Goal: Communication & Community: Answer question/provide support

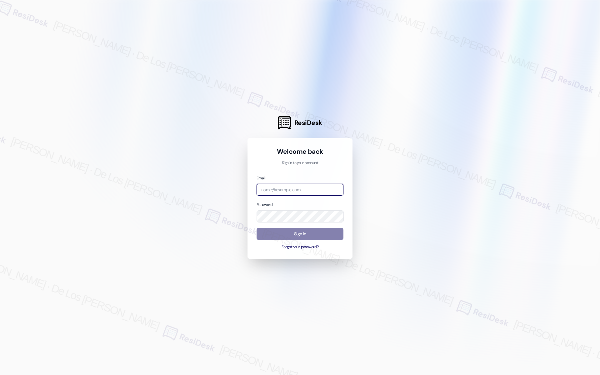
click at [295, 189] on input "email" at bounding box center [299, 190] width 87 height 12
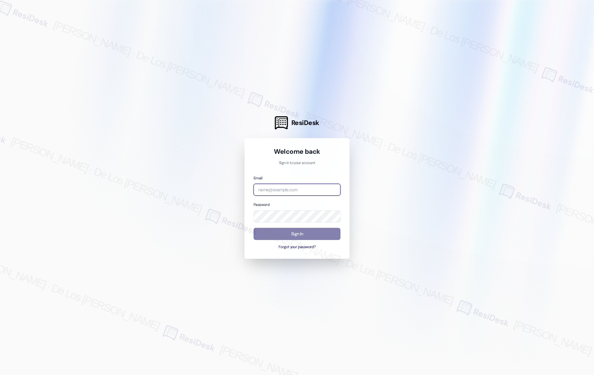
type input "j"
type input "automated-surveys-home_now_properties-jessel.delossantos@home_now_properties.com"
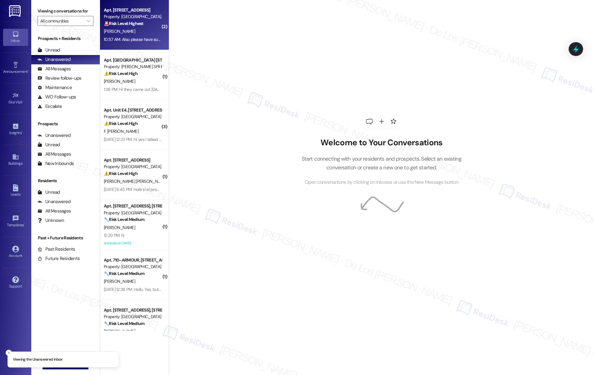
click at [122, 44] on div "Apt. Apt 8, 1352 North Ave Property: Maple Place 🚨 Risk Level: Highest The resi…" at bounding box center [134, 25] width 69 height 50
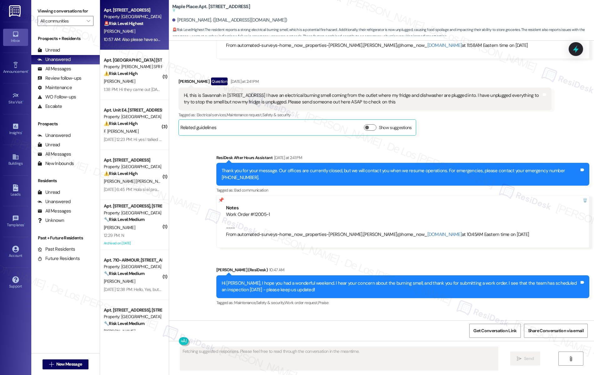
scroll to position [1211, 0]
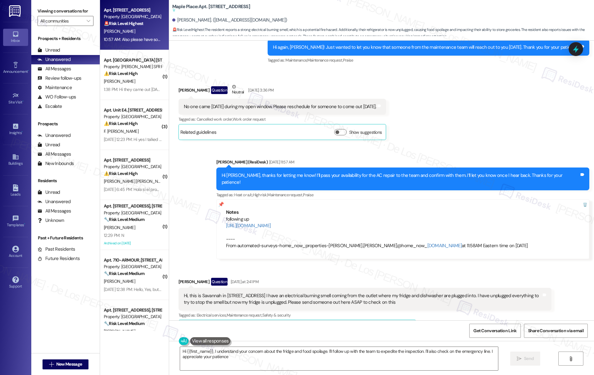
type textarea "Hi {{first_name}}, I understand your concern about the fridge and food spoilage…"
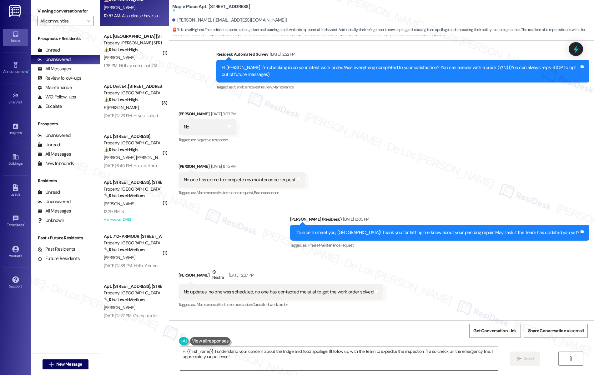
scroll to position [33, 0]
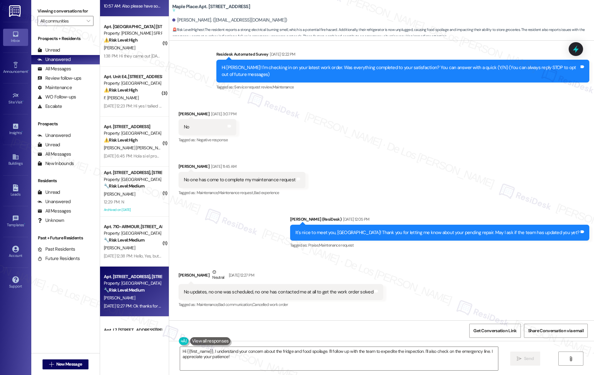
click at [120, 285] on div "Property: [GEOGRAPHIC_DATA]" at bounding box center [133, 283] width 58 height 7
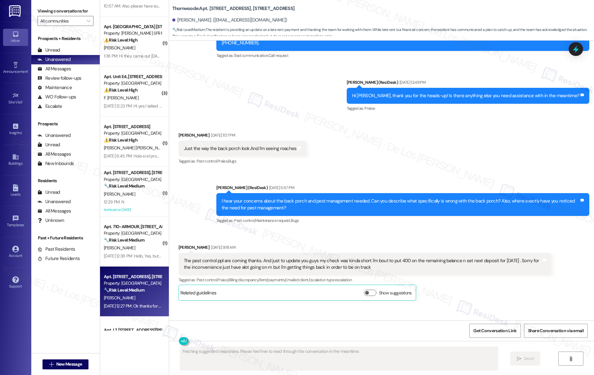
scroll to position [212, 0]
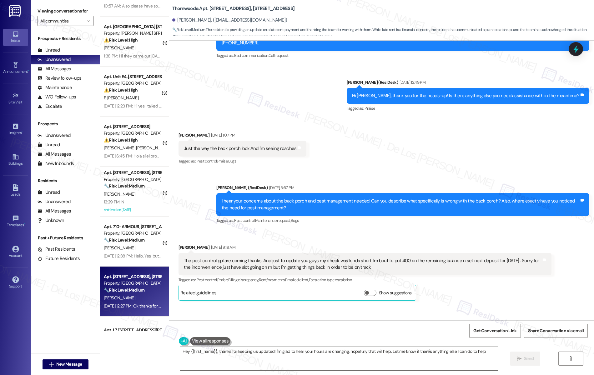
type textarea "Hey {{first_name}}, thanks for keeping us updated! I'm glad to hear your hours …"
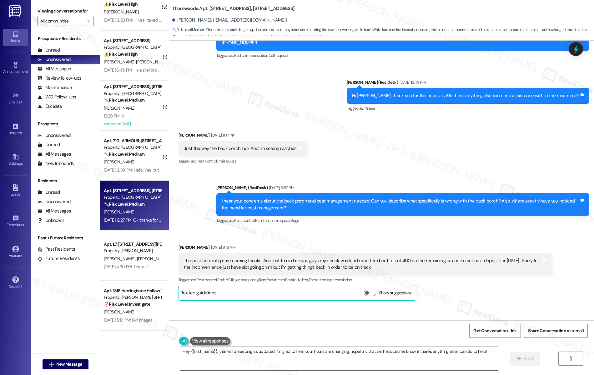
scroll to position [0, 0]
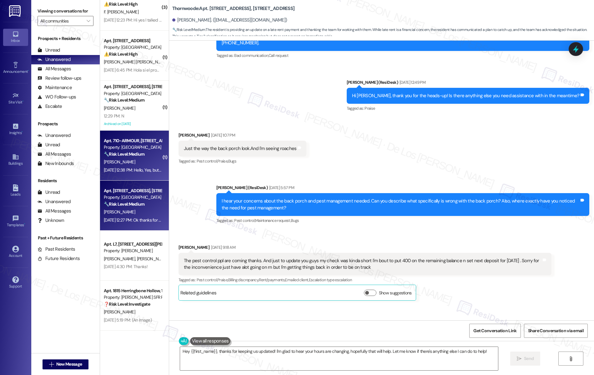
click at [134, 172] on div "Sep 12, 2025 at 12:38 PM: Hello, Yes, but it didn't work well and they changed …" at bounding box center [218, 170] width 229 height 6
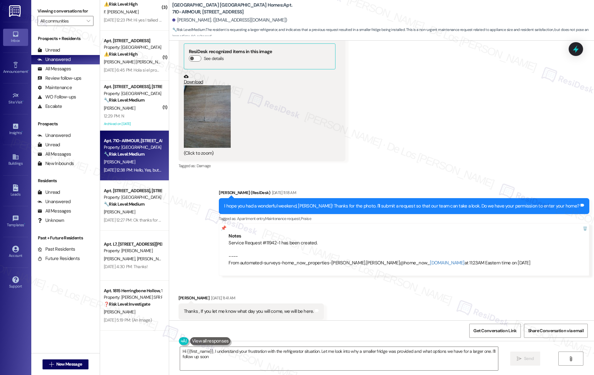
type textarea "Hi {{first_name}}, I understand your frustration with the refrigerator situatio…"
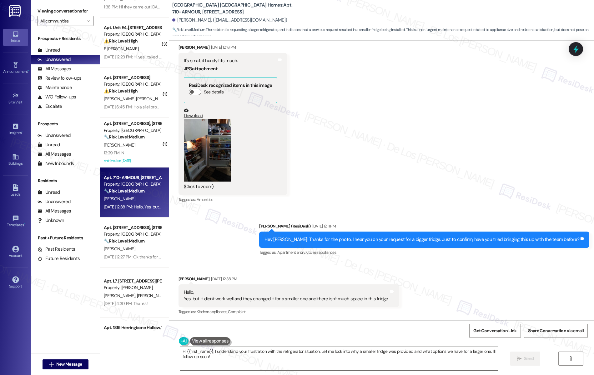
scroll to position [74, 0]
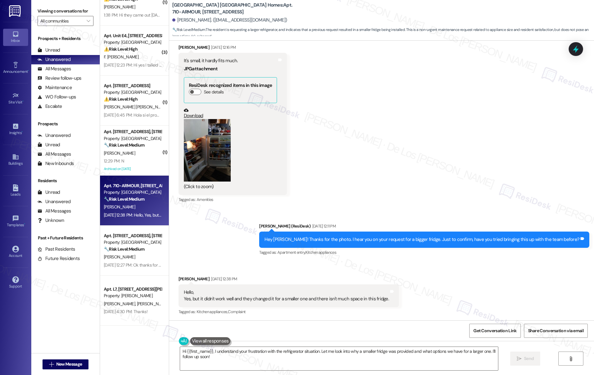
click at [117, 149] on div "[PERSON_NAME]" at bounding box center [132, 153] width 59 height 8
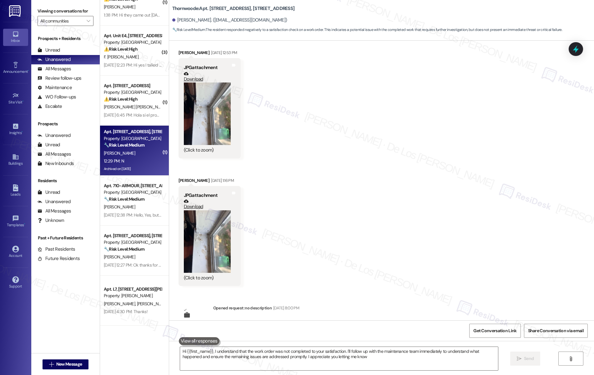
type textarea "Hi {{first_name}}, I understand that the work order was not completed to your s…"
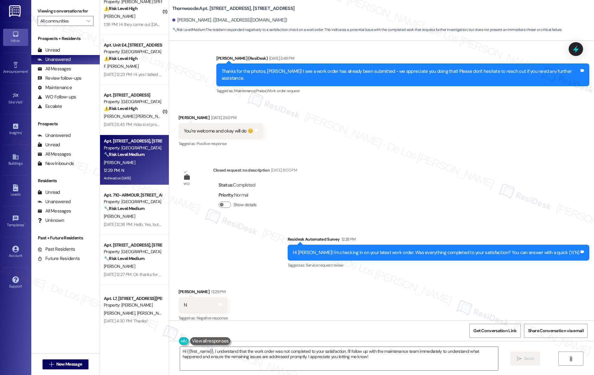
scroll to position [64, 0]
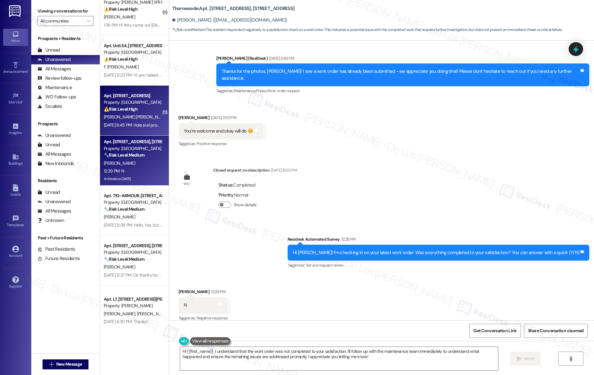
click at [131, 123] on div "Sep 12, 2025 at 6:45 PM: Hola si el problema continua, El miércoles llego el pl…" at bounding box center [211, 125] width 215 height 6
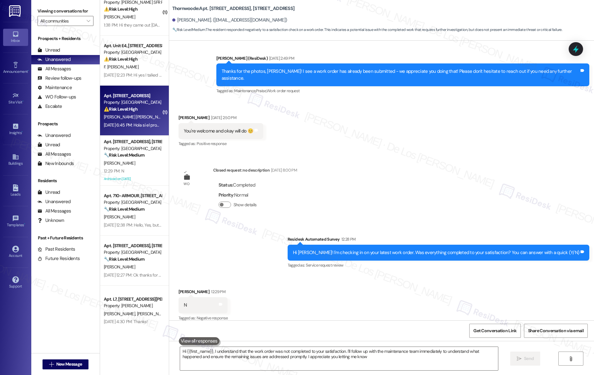
type textarea "Hi {{first_name}}, I understand that the work order was not completed to your s…"
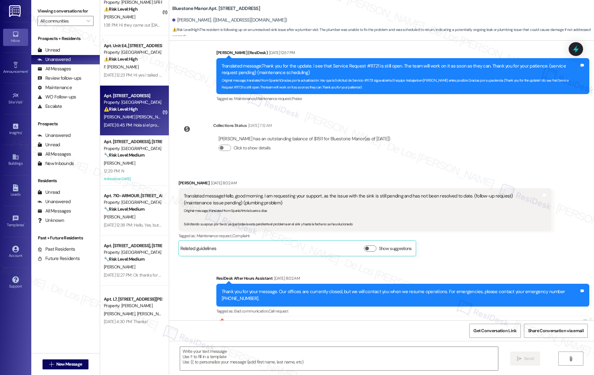
type textarea "Fetching suggested responses. Please feel free to read through the conversation…"
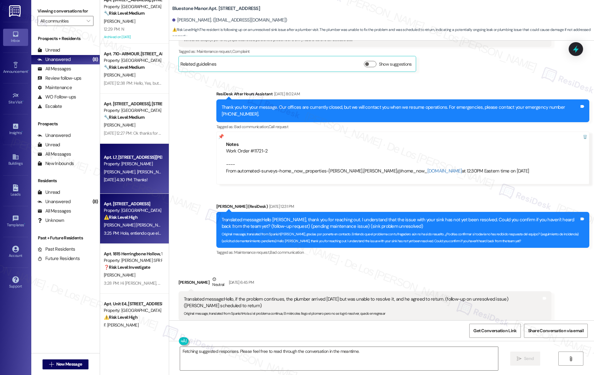
scroll to position [106, 0]
click at [119, 186] on div "Apt. L7, 4735 Courtney Drive Property: Wingate D. Welch J. Shy Aug 25, 2025 at …" at bounding box center [134, 169] width 69 height 50
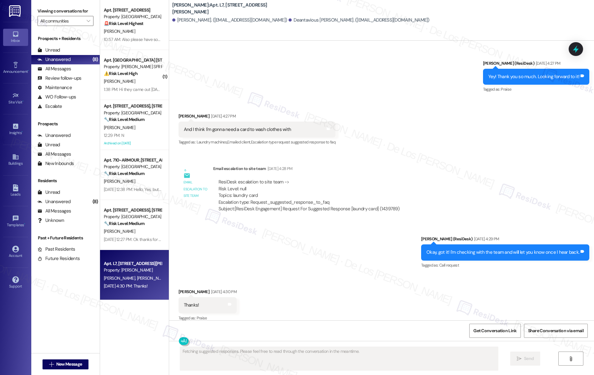
scroll to position [0, 0]
click at [70, 23] on input "All communities" at bounding box center [61, 21] width 43 height 10
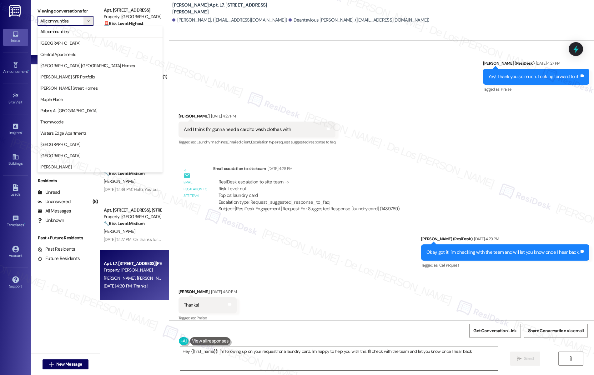
type textarea "Hey {{first_name}}! I'm following up on your request for a laundry card. I'm ha…"
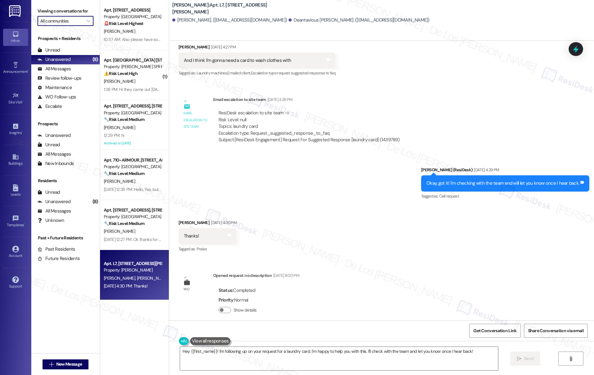
scroll to position [0, 0]
click at [337, 214] on div "Received via SMS James Shy Aug 25, 2025 at 4:30 PM Thanks! Tags and notes Tagge…" at bounding box center [381, 231] width 425 height 53
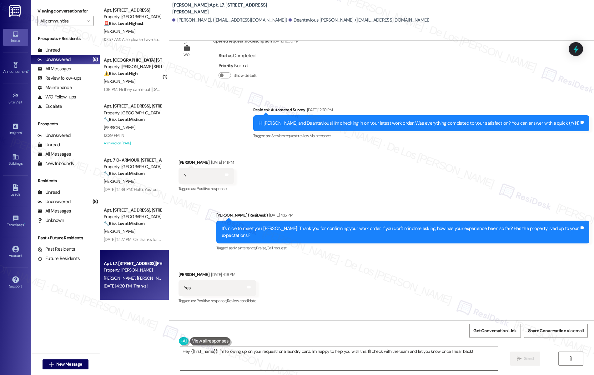
scroll to position [142, 0]
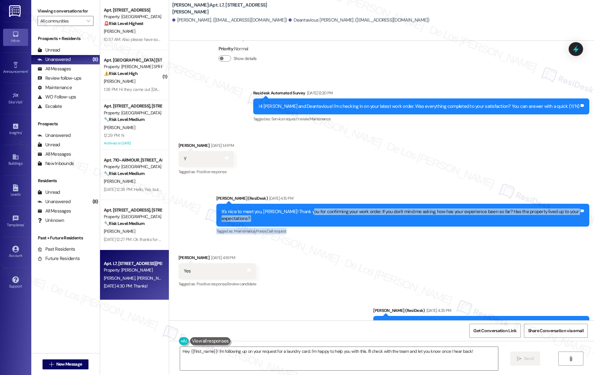
drag, startPoint x: 310, startPoint y: 209, endPoint x: 374, endPoint y: 225, distance: 65.3
click at [374, 225] on div "Sarah (ResiDesk) Aug 25, 2025 at 4:15 PM It's nice to meet you, James! Thank yo…" at bounding box center [402, 215] width 373 height 41
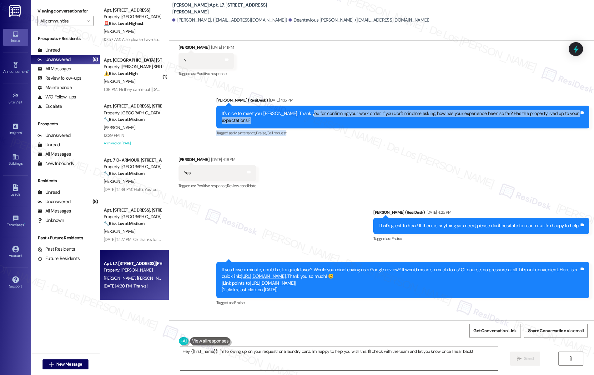
scroll to position [261, 0]
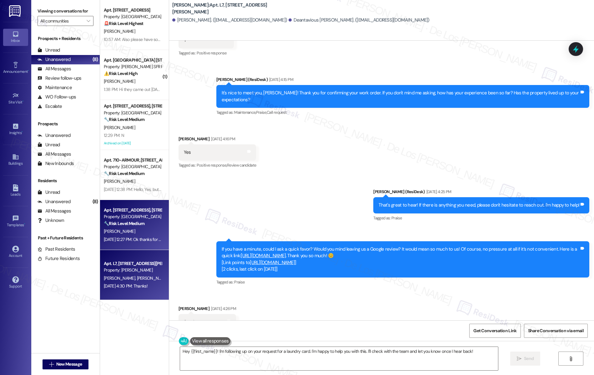
click at [137, 233] on div "[PERSON_NAME]" at bounding box center [132, 231] width 59 height 8
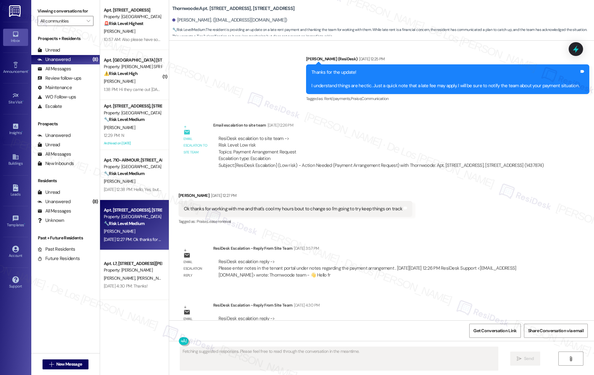
scroll to position [539, 0]
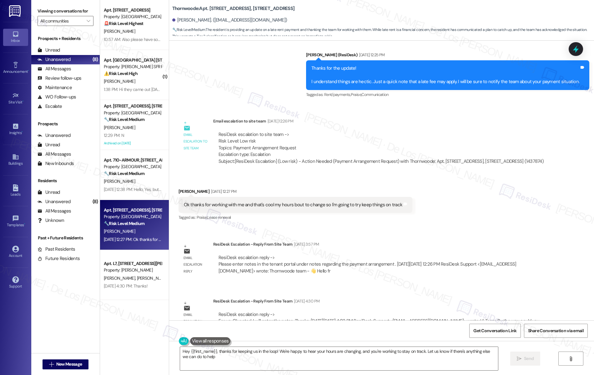
type textarea "Hey {{first_name}}, thanks for keeping us in the loop! We're happy to hear your…"
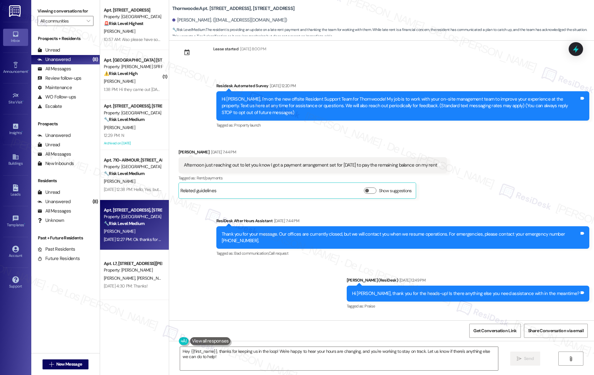
scroll to position [12, 0]
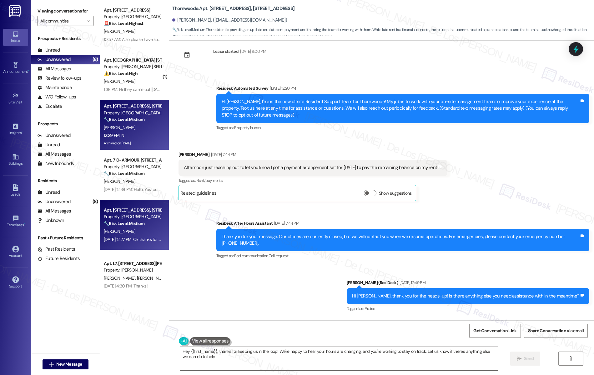
click at [132, 126] on div "[PERSON_NAME]" at bounding box center [132, 128] width 59 height 8
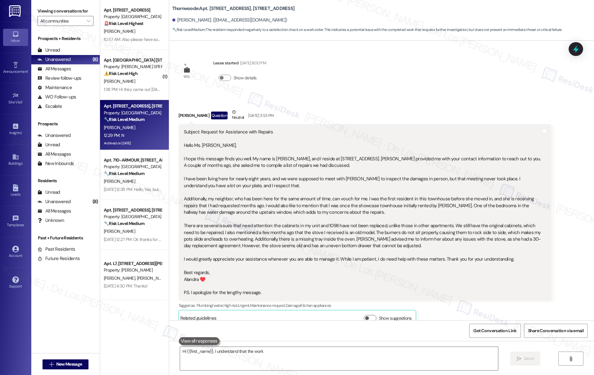
scroll to position [713, 0]
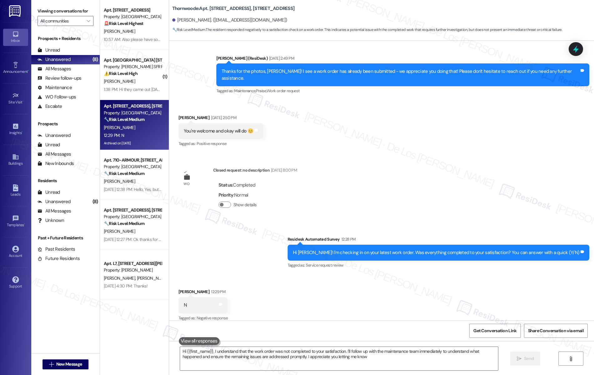
type textarea "Hi {{first_name}}, I understand that the work order was not completed to your s…"
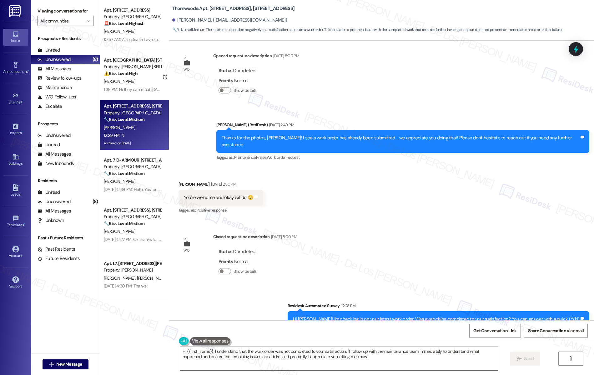
scroll to position [566, 0]
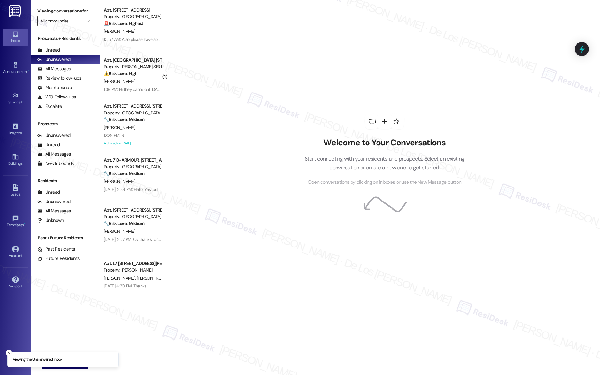
click at [65, 20] on input "All communities" at bounding box center [61, 21] width 43 height 10
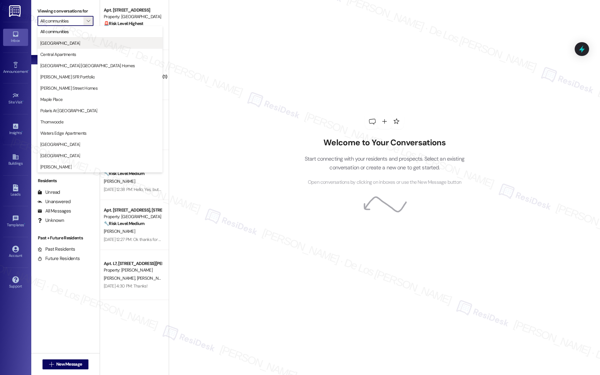
click at [83, 46] on span "[GEOGRAPHIC_DATA]" at bounding box center [99, 43] width 119 height 6
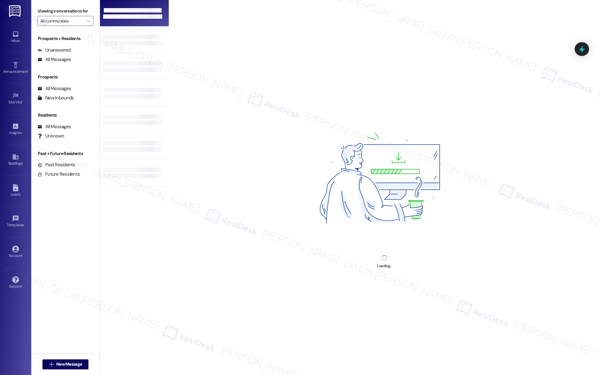
type input "[GEOGRAPHIC_DATA]"
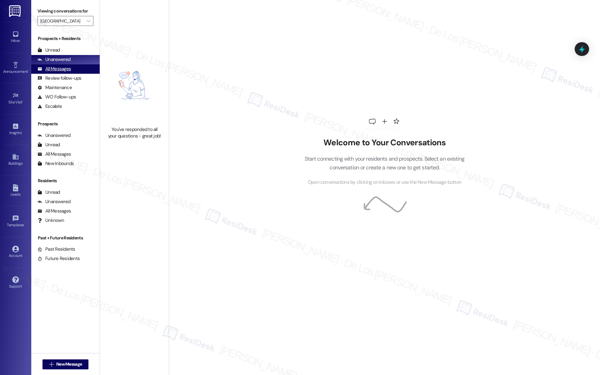
click at [84, 70] on div "All Messages (undefined)" at bounding box center [65, 68] width 68 height 9
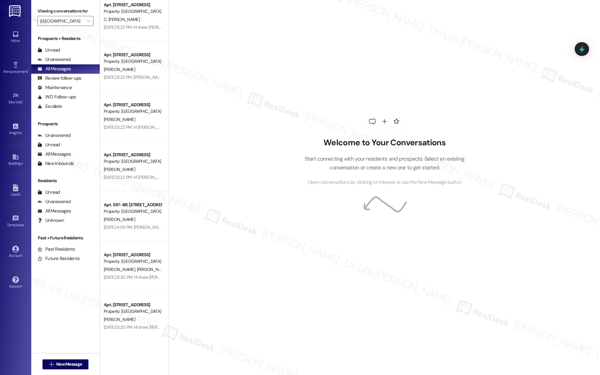
scroll to position [473, 0]
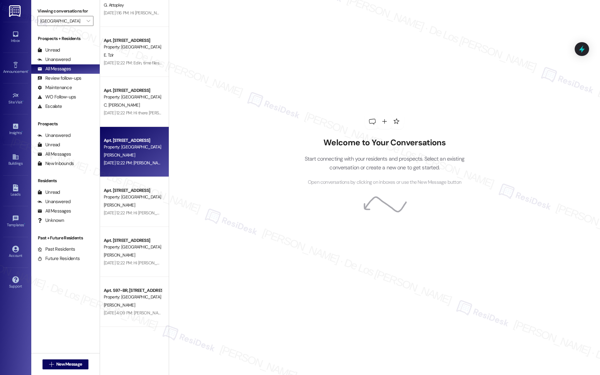
click at [131, 146] on div "Property: [GEOGRAPHIC_DATA]" at bounding box center [133, 147] width 58 height 7
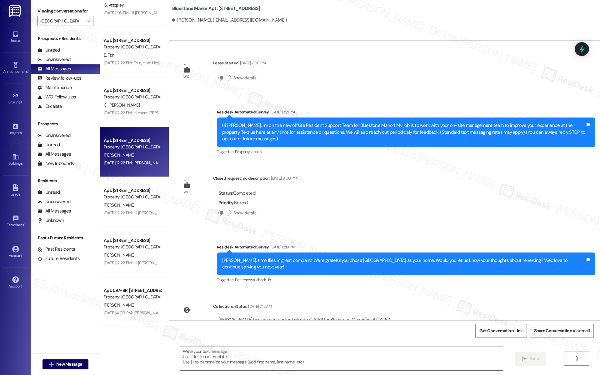
type textarea "Fetching suggested responses. Please feel free to read through the conversation…"
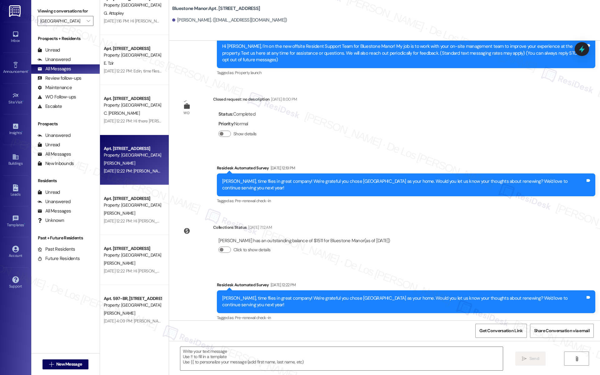
scroll to position [425, 0]
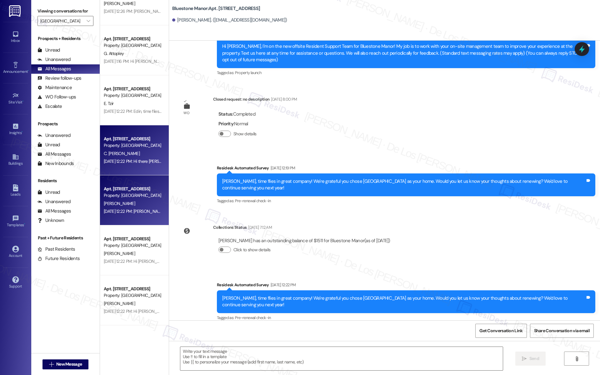
click at [142, 140] on div "Apt. [STREET_ADDRESS]" at bounding box center [133, 139] width 58 height 7
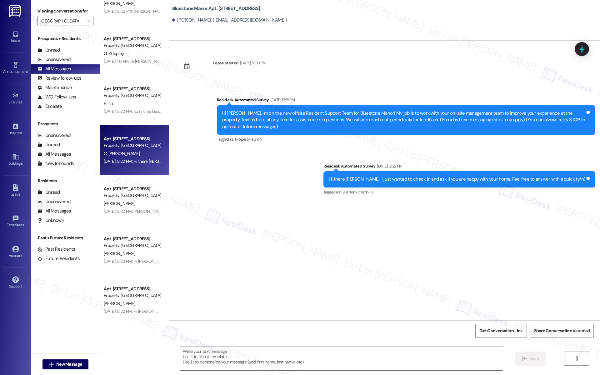
type textarea "Fetching suggested responses. Please feel free to read through the conversation…"
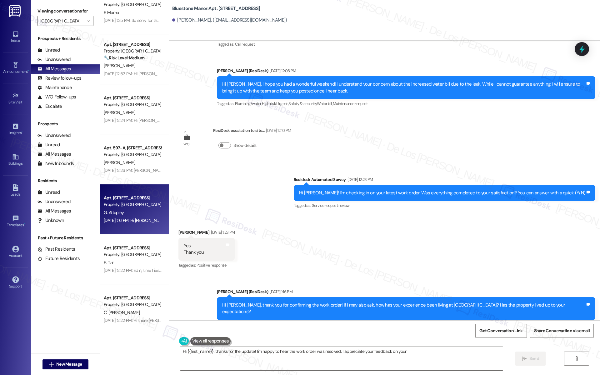
scroll to position [257, 0]
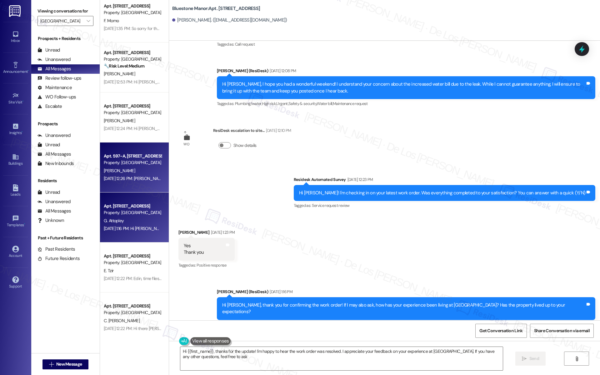
type textarea "Hi {{first_name}}, thanks for the update! I'm happy to hear the work order was …"
click at [133, 155] on div "Apt. 597-A, [STREET_ADDRESS]" at bounding box center [133, 156] width 58 height 7
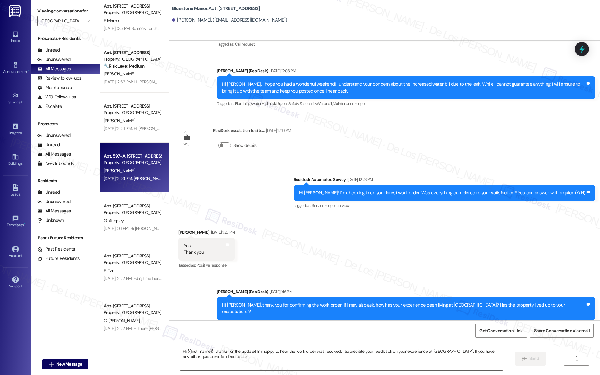
type textarea "Fetching suggested responses. Please feel free to read through the conversation…"
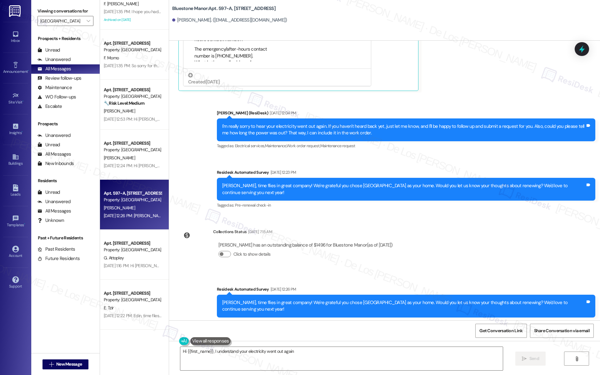
scroll to position [214, 0]
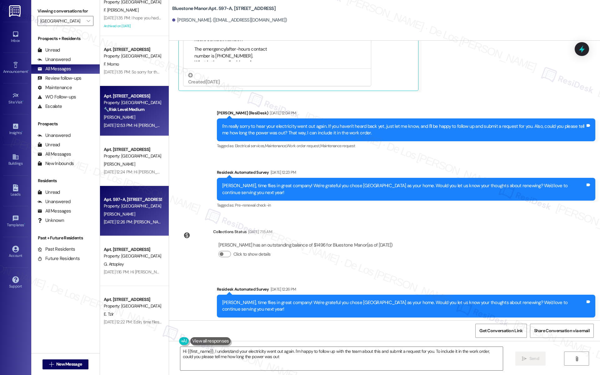
type textarea "Hi {{first_name}}, I understand your electricity went out again. I'm happy to f…"
click at [127, 121] on div "[PERSON_NAME]" at bounding box center [132, 117] width 59 height 8
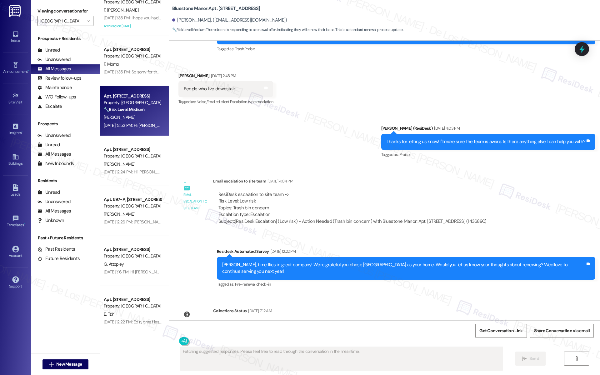
scroll to position [868, 0]
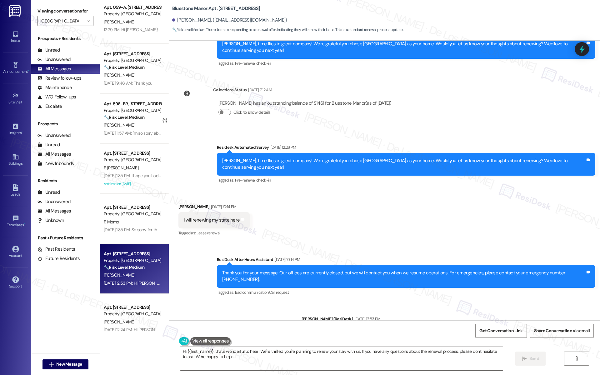
type textarea "Hi {{first_name}}, that's wonderful to hear! We're thrilled you're planning to …"
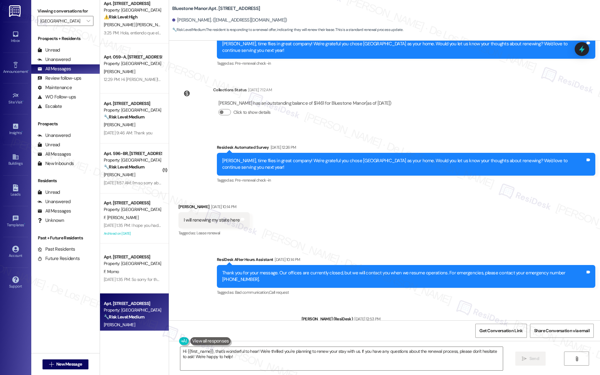
scroll to position [0, 0]
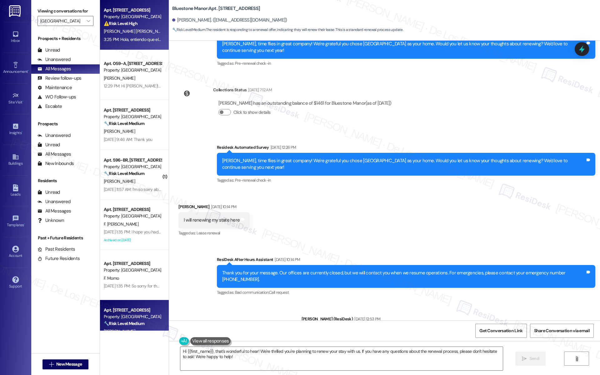
click at [135, 30] on span "[PERSON_NAME] [PERSON_NAME]" at bounding box center [135, 31] width 63 height 6
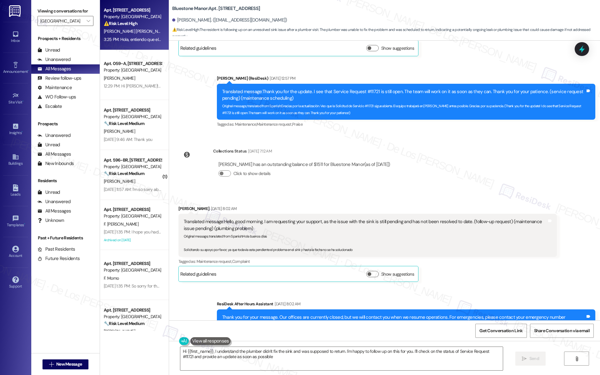
type textarea "Hi {{first_name}}, I understand the plumber didn't fix the sink and was suppose…"
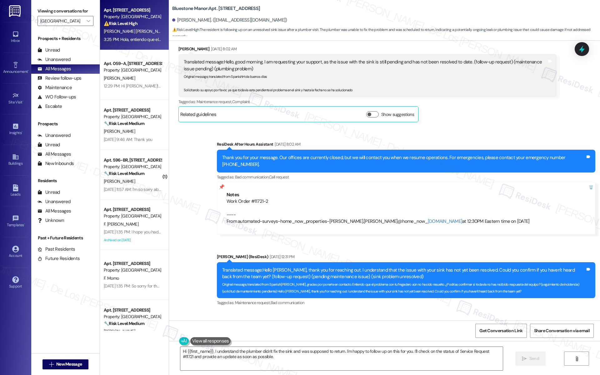
click at [127, 71] on div "Property: [GEOGRAPHIC_DATA]" at bounding box center [133, 70] width 58 height 7
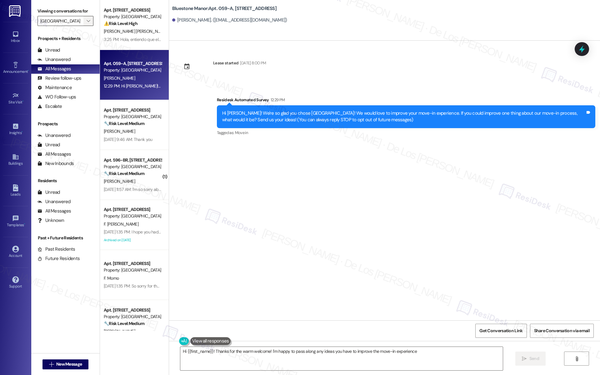
click at [87, 21] on icon "" at bounding box center [88, 20] width 3 height 5
type textarea "Hi {{first_name}}! Thanks for the warm welcome! I'm happy to pass along any ide…"
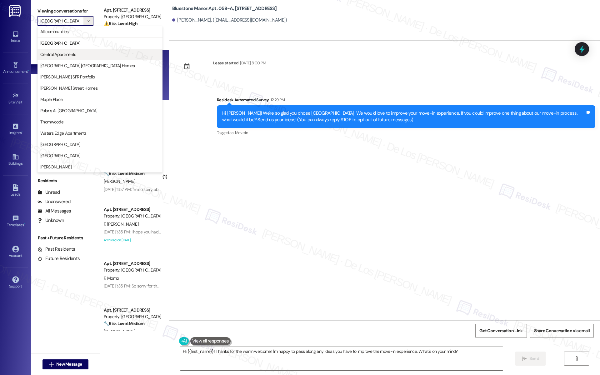
click at [67, 55] on span "Central Apartments" at bounding box center [58, 54] width 36 height 6
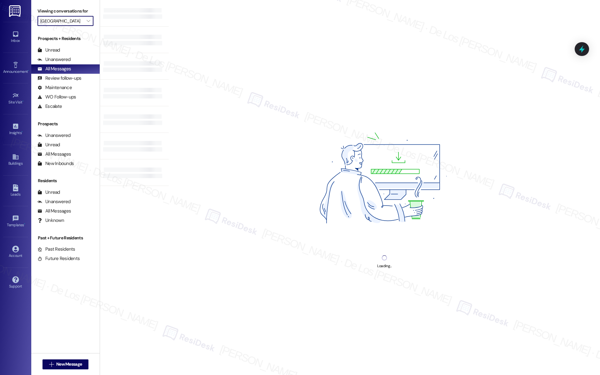
type input "Central Apartments"
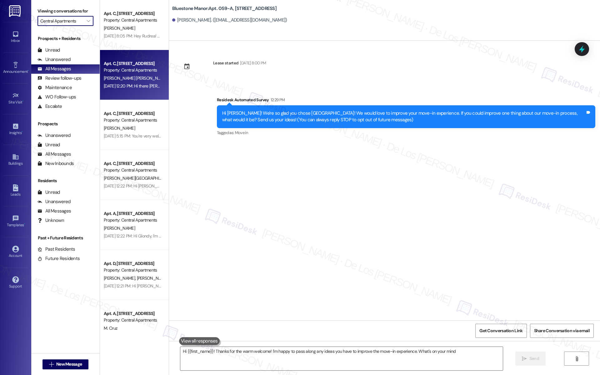
type textarea "Hi {{first_name}}! Thanks for the warm welcome! I'm happy to pass along any ide…"
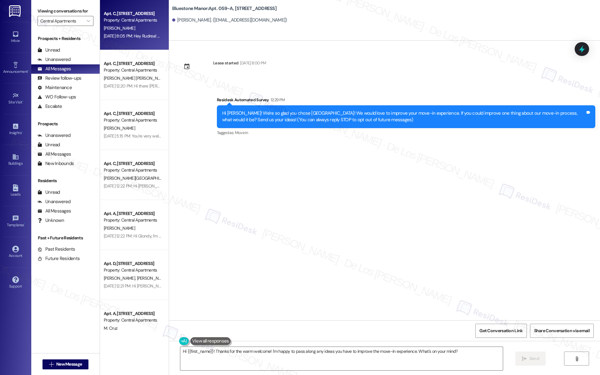
click at [130, 22] on div "Property: Central Apartments" at bounding box center [133, 20] width 58 height 7
type textarea "Hi {{first_name}}! Thanks for the warm welcome! I'm happy to pass along any ide…"
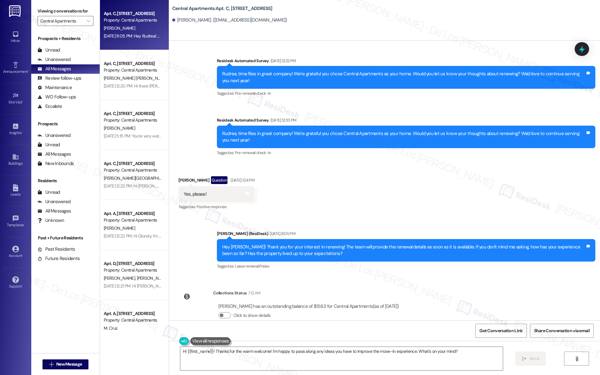
scroll to position [118, 0]
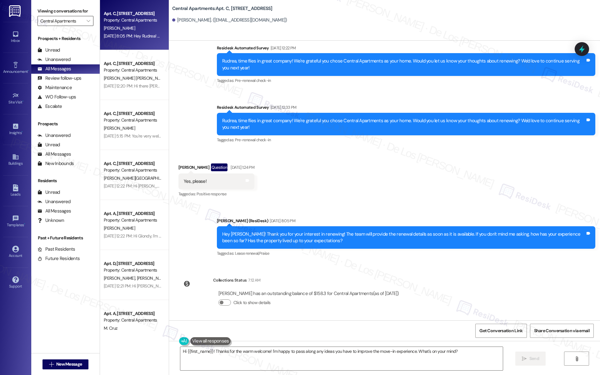
click at [77, 19] on input "Central Apartments" at bounding box center [61, 21] width 43 height 10
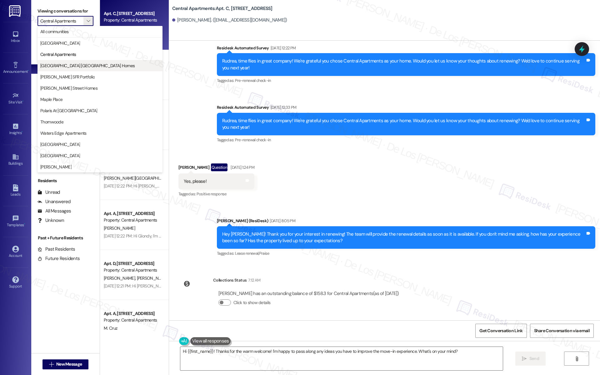
click at [65, 64] on span "[GEOGRAPHIC_DATA] [GEOGRAPHIC_DATA] Homes" at bounding box center [87, 65] width 94 height 6
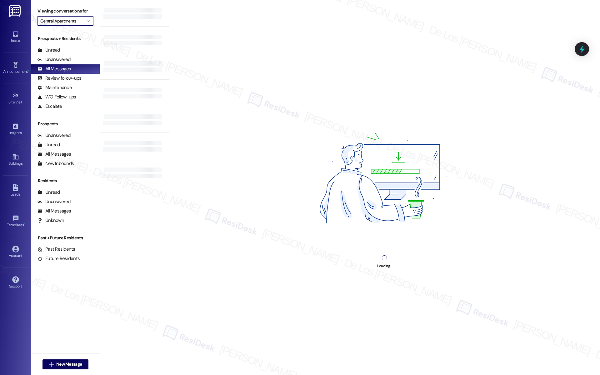
type input "[GEOGRAPHIC_DATA] [GEOGRAPHIC_DATA] Homes"
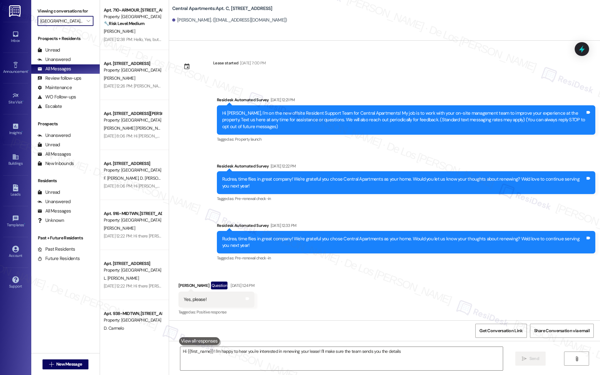
scroll to position [1, 0]
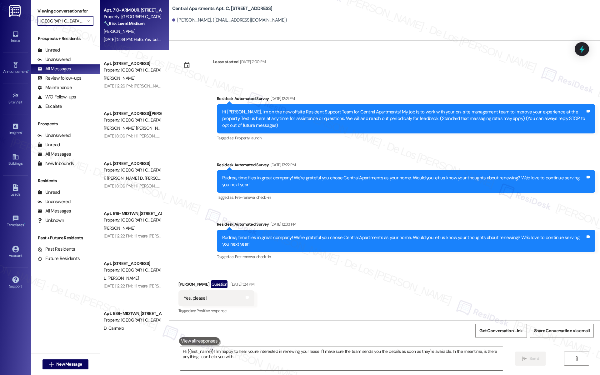
type textarea "Hi {{first_name}}! I'm happy to hear you're interested in renewing your lease! …"
click at [123, 21] on strong "🔧 Risk Level: Medium" at bounding box center [124, 24] width 41 height 6
type textarea "Hi {{first_name}}! I'm happy to hear you're interested in renewing your lease! …"
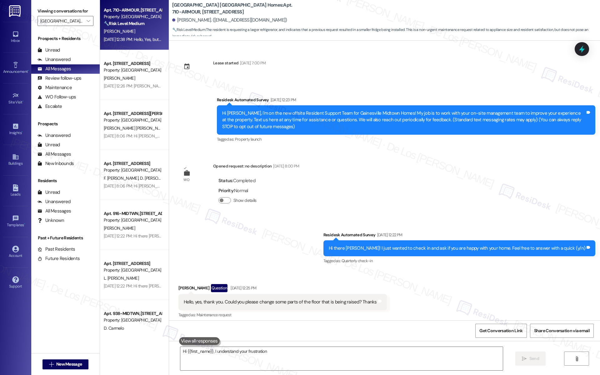
scroll to position [744, 0]
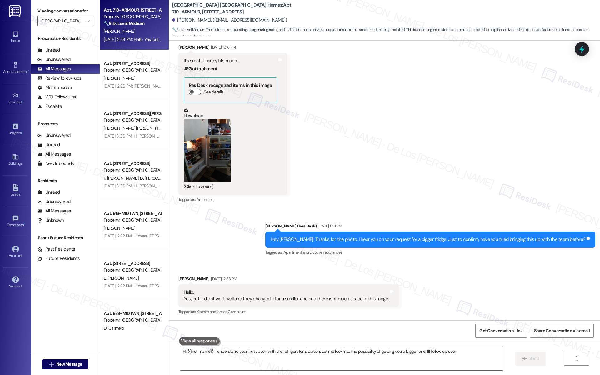
type textarea "Hi {{first_name}}, I understand your frustration with the refrigerator situatio…"
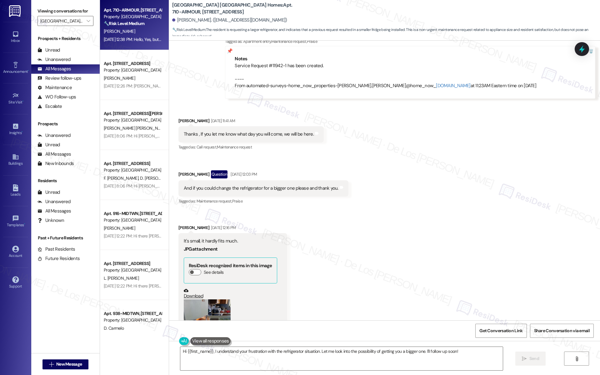
scroll to position [508, 0]
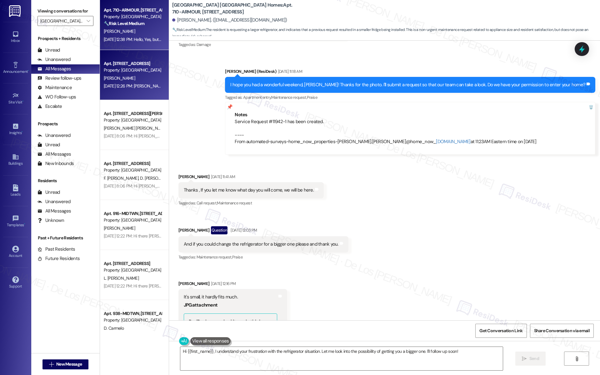
click at [124, 81] on div "[PERSON_NAME]" at bounding box center [132, 78] width 59 height 8
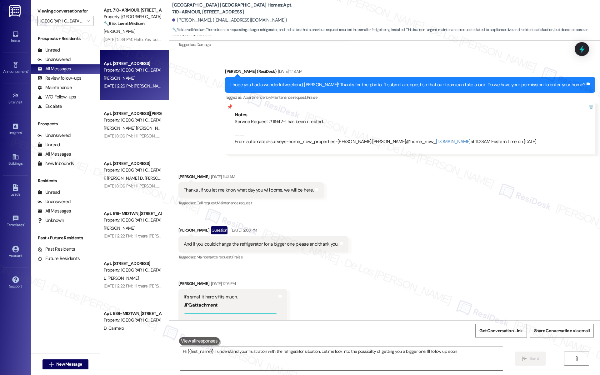
type textarea "Hi {{first_name}}, I understand your frustration with the refrigerator situatio…"
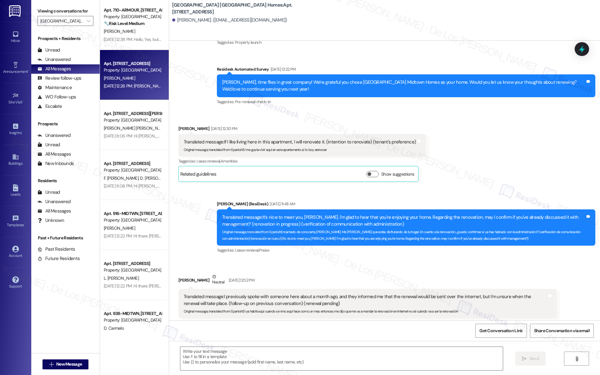
type textarea "Fetching suggested responses. Please feel free to read through the conversation…"
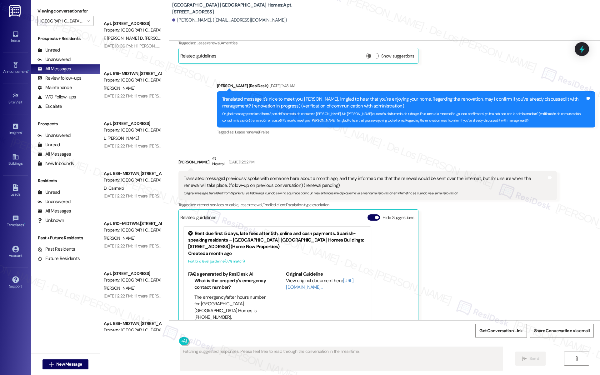
scroll to position [153, 0]
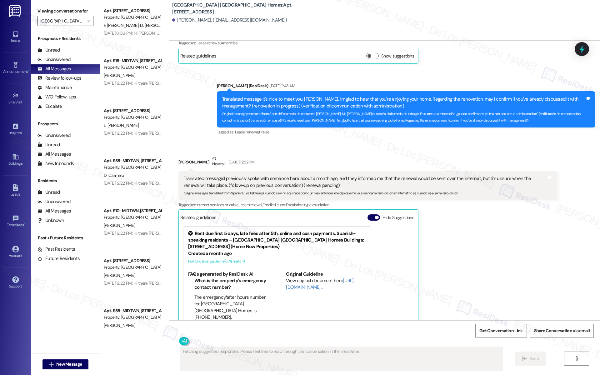
click at [55, 19] on input "[GEOGRAPHIC_DATA] [GEOGRAPHIC_DATA] Homes" at bounding box center [61, 21] width 43 height 10
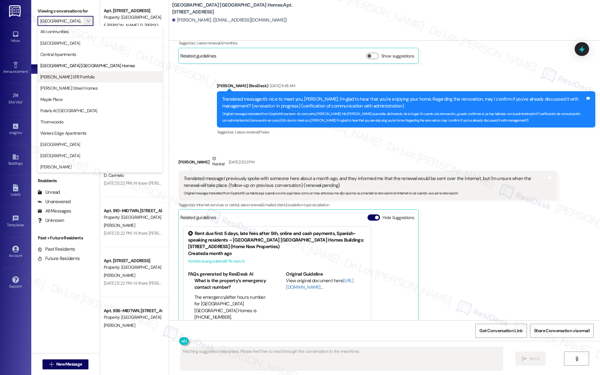
click at [73, 77] on span "[PERSON_NAME] SFR Portfolio" at bounding box center [67, 77] width 54 height 6
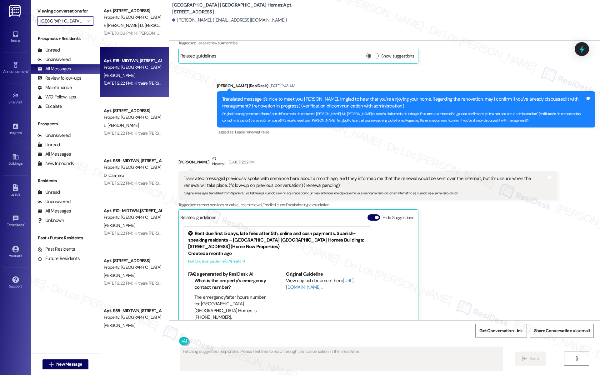
type input "[PERSON_NAME] SFR Portfolio"
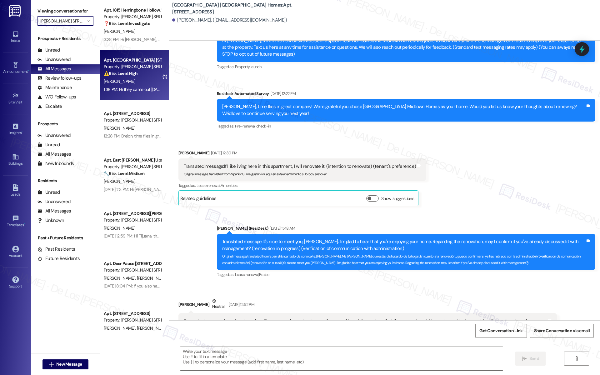
type textarea "Fetching suggested responses. Please feel free to read through the conversation…"
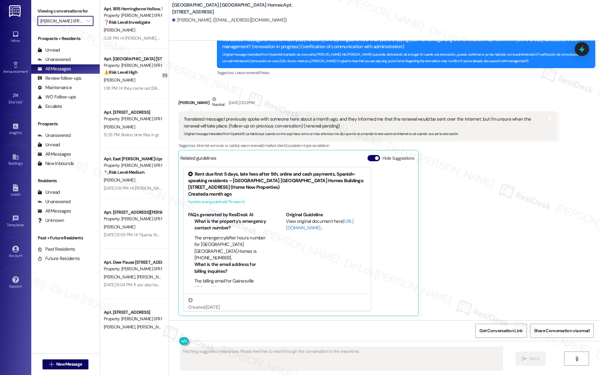
scroll to position [2, 0]
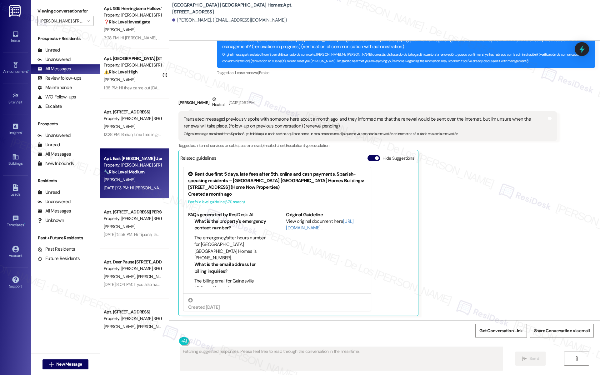
click at [142, 173] on div "🔧 Risk Level: Medium The resident is waiting for an email or text regarding the…" at bounding box center [133, 172] width 58 height 7
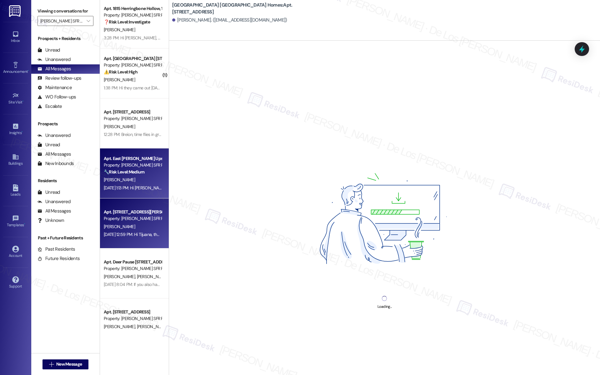
click at [143, 231] on div "[DATE] 12:59 PM: Hi Tijuana, thanks for reaching out! How may I assist you? [DA…" at bounding box center [171, 234] width 134 height 6
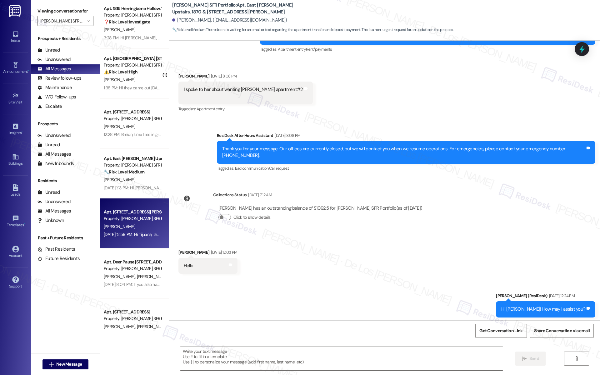
scroll to position [0, 0]
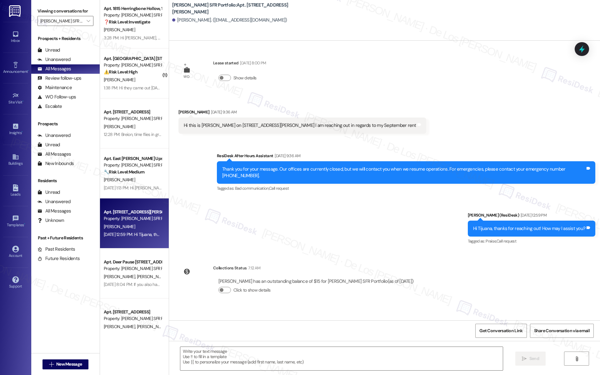
type textarea "Fetching suggested responses. Please feel free to read through the conversation…"
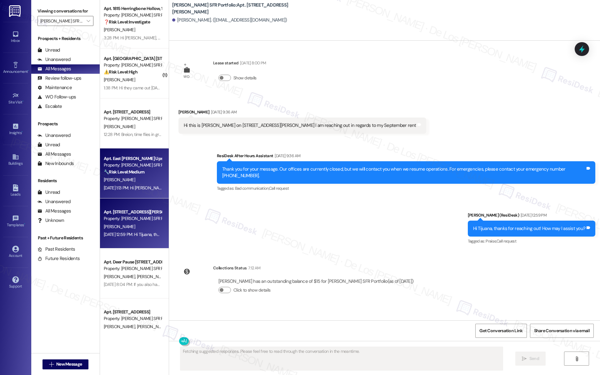
click at [135, 160] on div "Apt. East [PERSON_NAME] Upstairs, 1870 & [STREET_ADDRESS][PERSON_NAME]" at bounding box center [133, 158] width 58 height 7
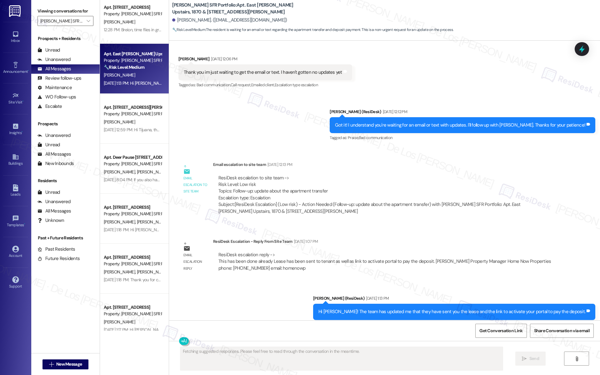
scroll to position [270, 0]
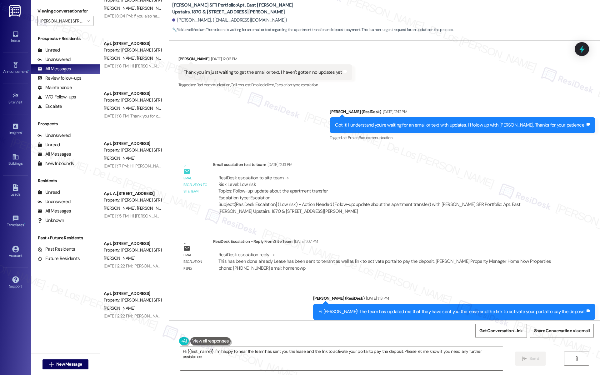
type textarea "Hi {{first_name}}, I'm happy to hear the team has sent you the lease and the li…"
click at [42, 19] on input "[PERSON_NAME] SFR Portfolio" at bounding box center [61, 21] width 43 height 10
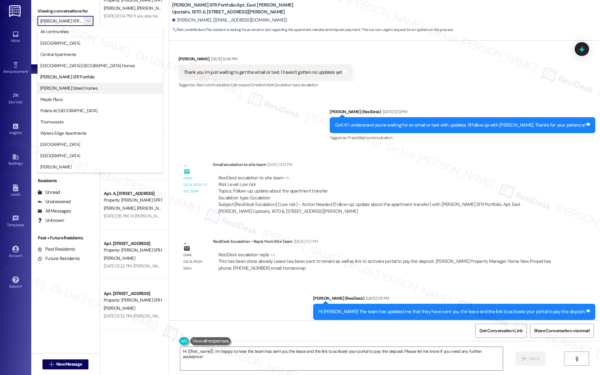
click at [64, 89] on span "[PERSON_NAME] Street Homes" at bounding box center [68, 88] width 57 height 6
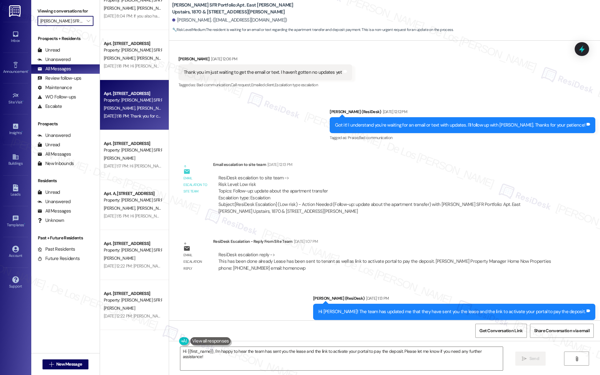
type input "[PERSON_NAME] Street Homes"
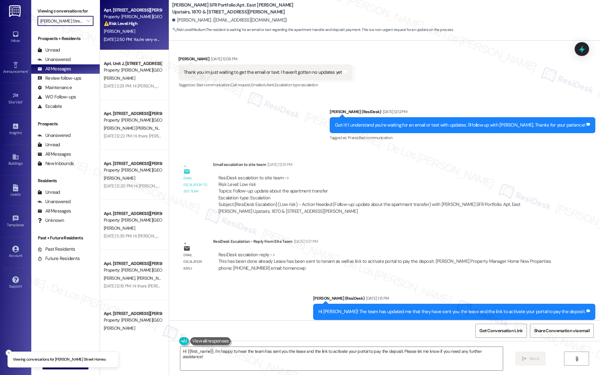
click at [116, 32] on span "[PERSON_NAME]" at bounding box center [119, 31] width 31 height 6
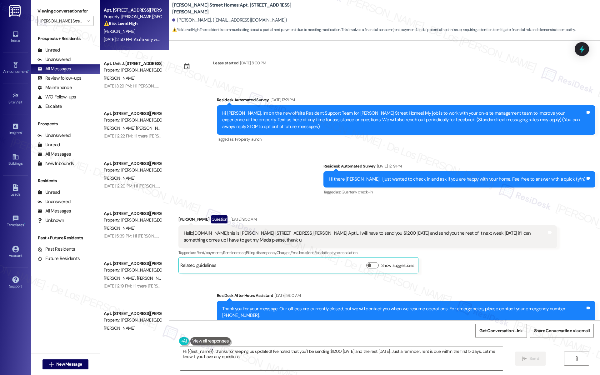
type textarea "Hi {{first_name}}, thanks for keeping us updated! I've noted that you'll be sen…"
click at [75, 23] on input "[PERSON_NAME] Street Homes" at bounding box center [61, 21] width 43 height 10
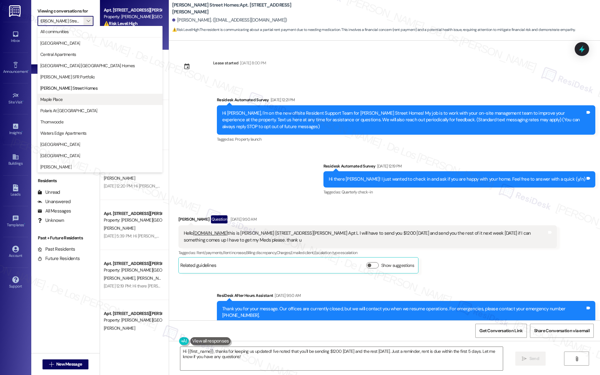
click at [69, 98] on span "Maple Place" at bounding box center [99, 99] width 119 height 6
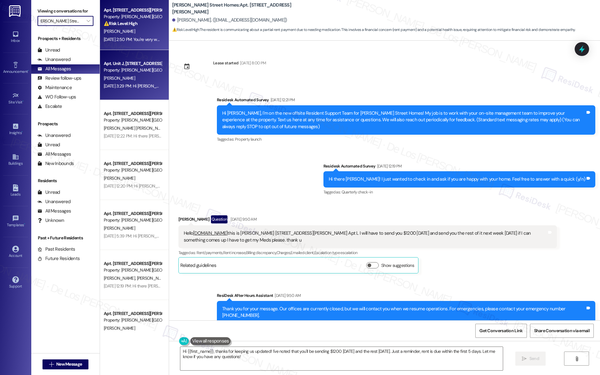
type input "Maple Place"
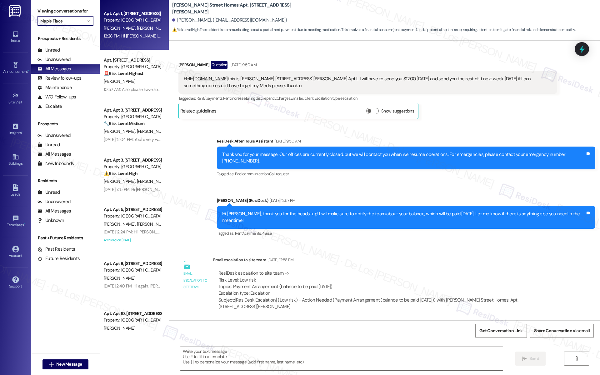
type textarea "Fetching suggested responses. Please feel free to read through the conversation…"
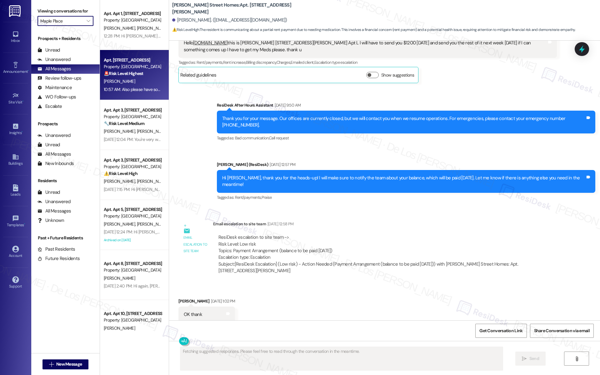
scroll to position [193, 0]
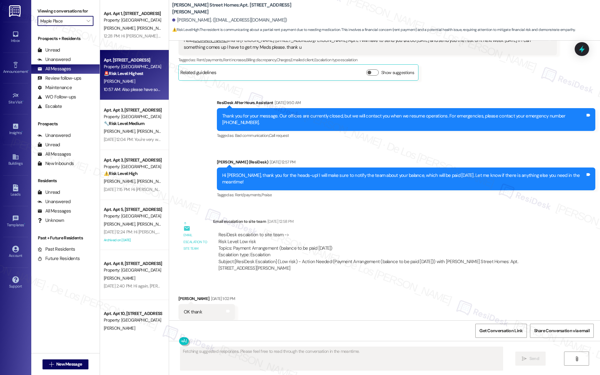
click at [131, 87] on div "10:57 AM: Also please have someone check on that "emergency" phone line that is…" at bounding box center [279, 90] width 351 height 6
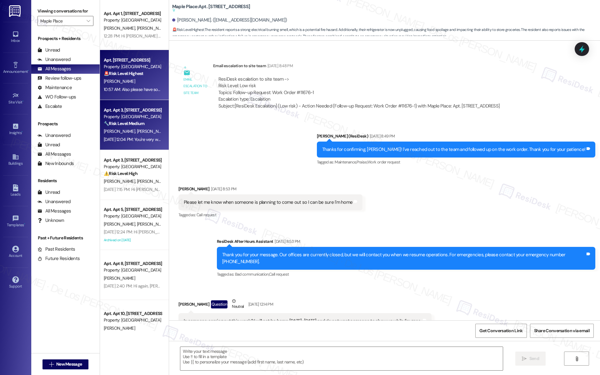
type textarea "Fetching suggested responses. Please feel free to read through the conversation…"
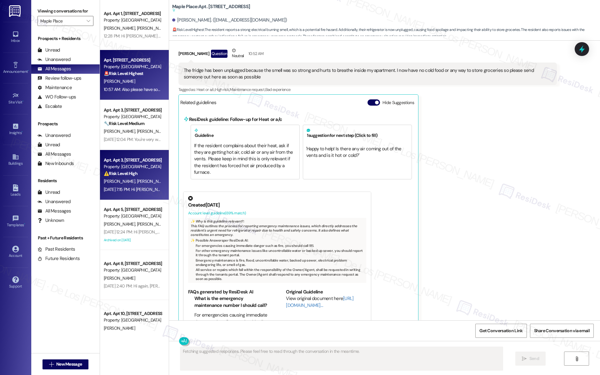
click at [137, 177] on div "[PERSON_NAME] [PERSON_NAME]" at bounding box center [132, 181] width 59 height 8
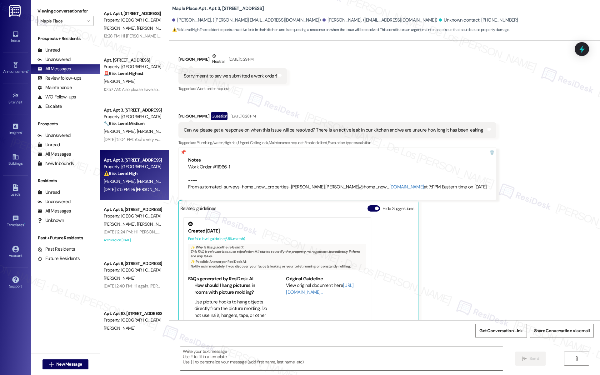
type textarea "Fetching suggested responses. Please feel free to read through the conversation…"
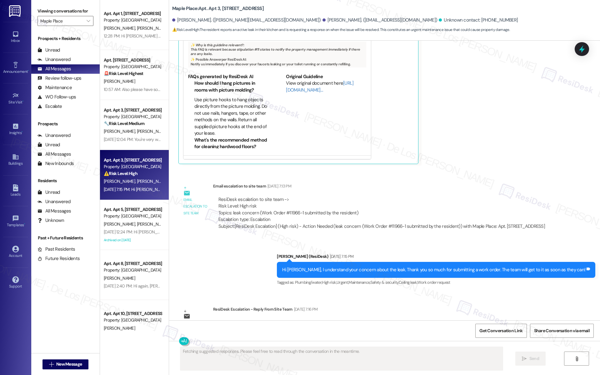
scroll to position [396, 0]
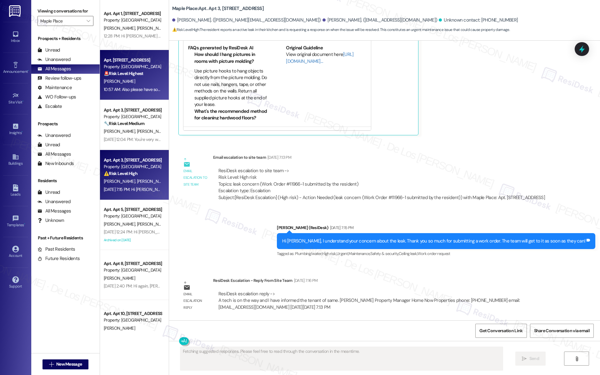
click at [125, 73] on strong "🚨 Risk Level: Highest" at bounding box center [124, 74] width 40 height 6
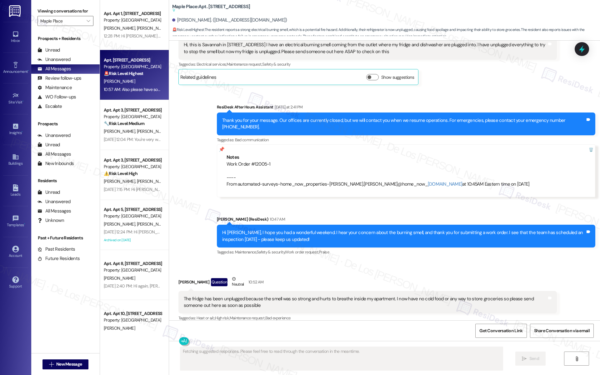
scroll to position [1203, 0]
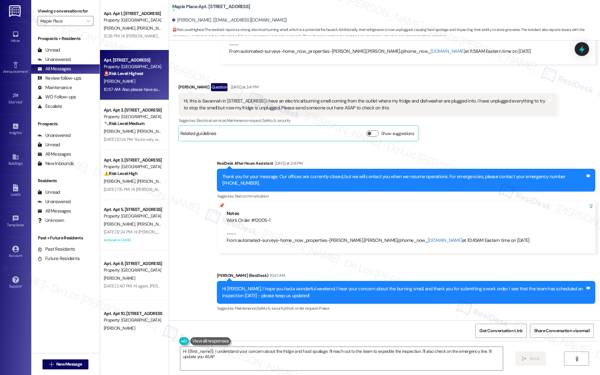
type textarea "Hi {{first_name}}, I understand your concern about the fridge and food spoilage…"
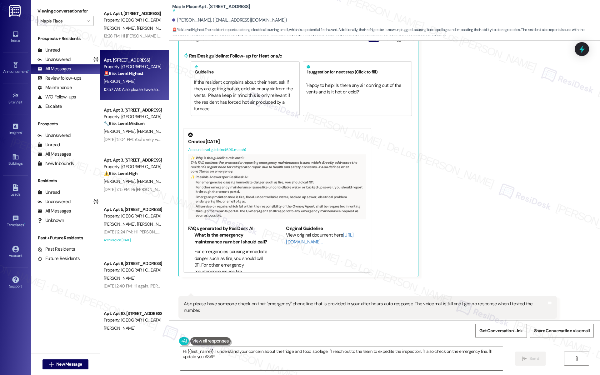
scroll to position [1461, 0]
